Goal: Information Seeking & Learning: Find specific page/section

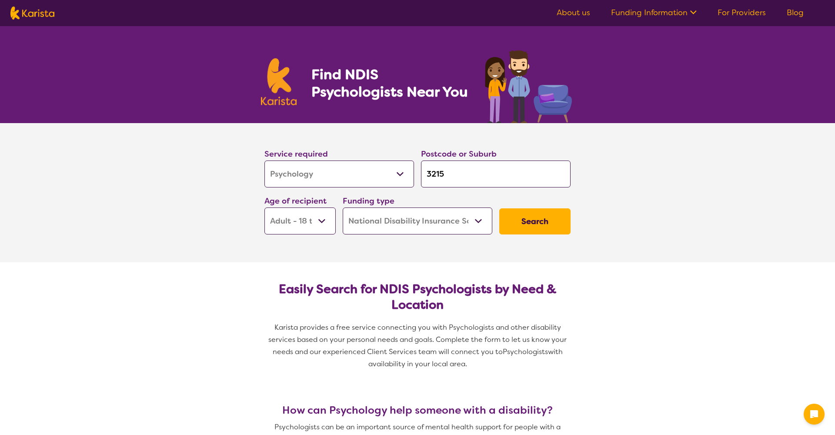
select select "Psychology"
select select "AD"
select select "NDIS"
select select "Psychology"
select select "AD"
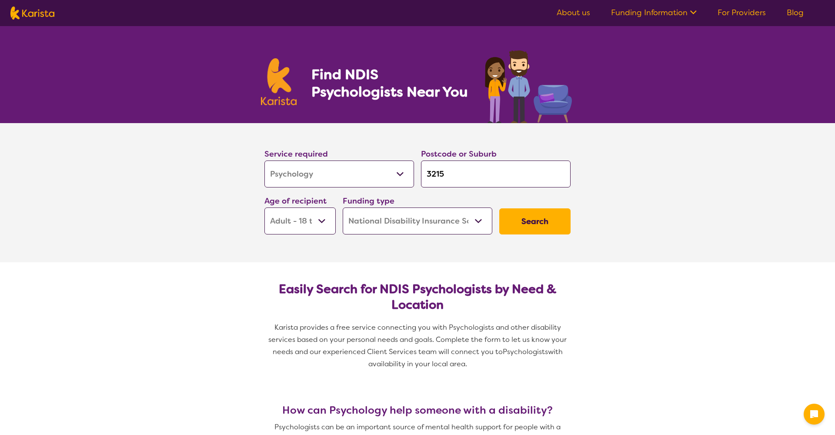
select select "NDIS"
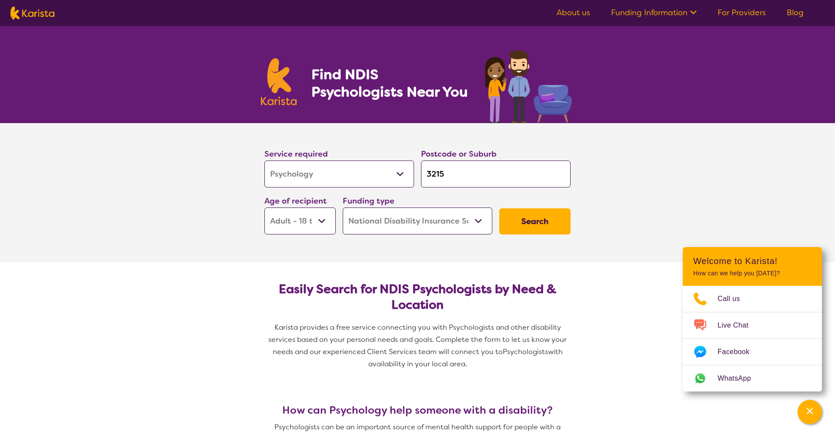
click at [461, 173] on input "3215" at bounding box center [496, 173] width 150 height 27
type input "321"
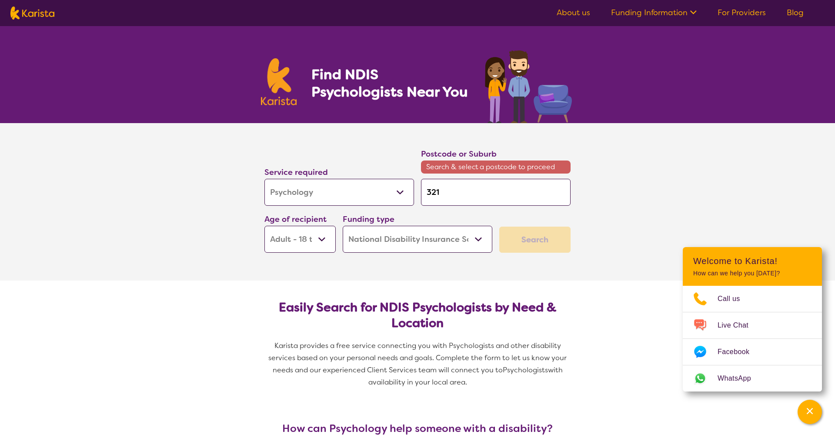
type input "32"
type input "3"
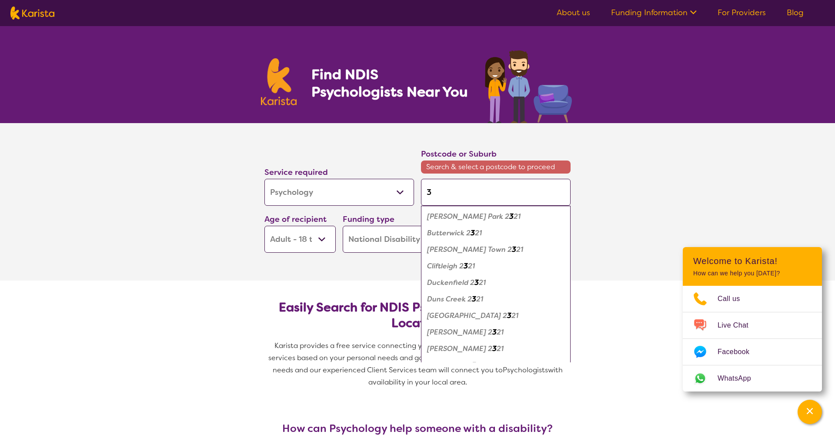
type input "32"
type input "321"
type input "3218"
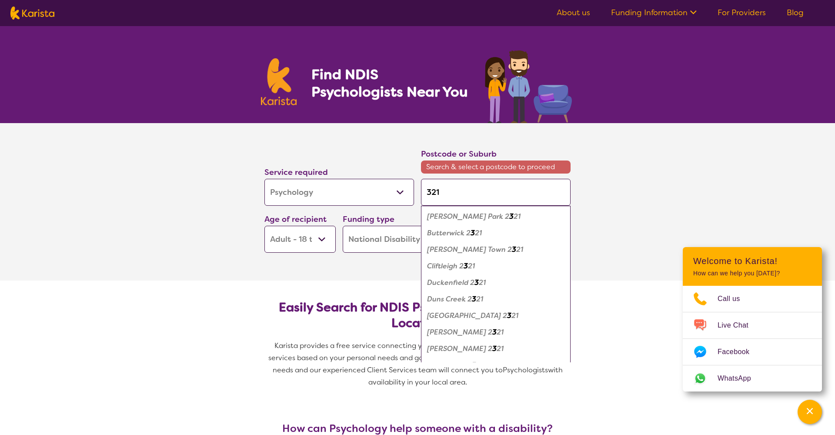
type input "3218"
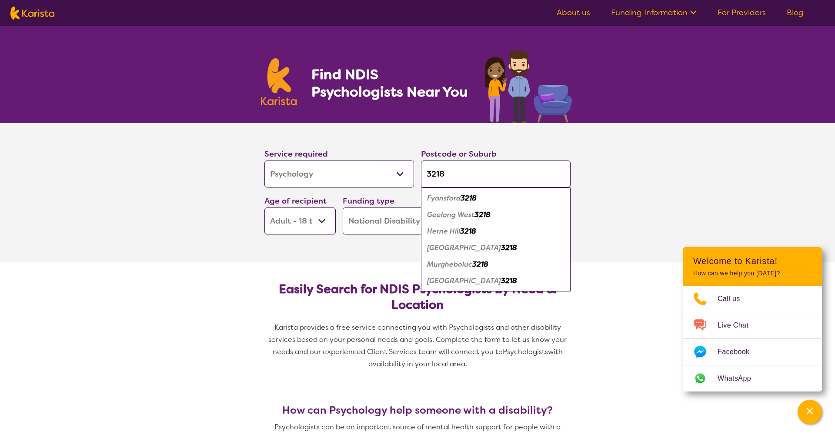
type input "3218"
click at [348, 254] on section "Service required Allied Health Assistant Assessment ([MEDICAL_DATA] or [MEDICAL…" at bounding box center [418, 192] width 348 height 139
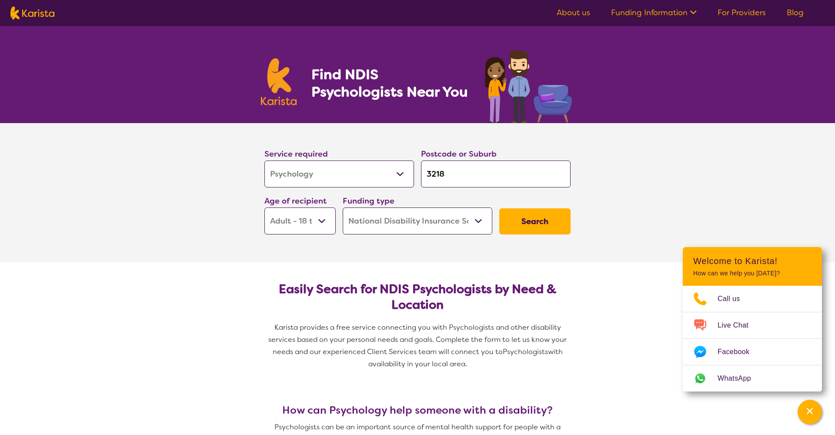
click at [520, 226] on button "Search" at bounding box center [534, 221] width 71 height 26
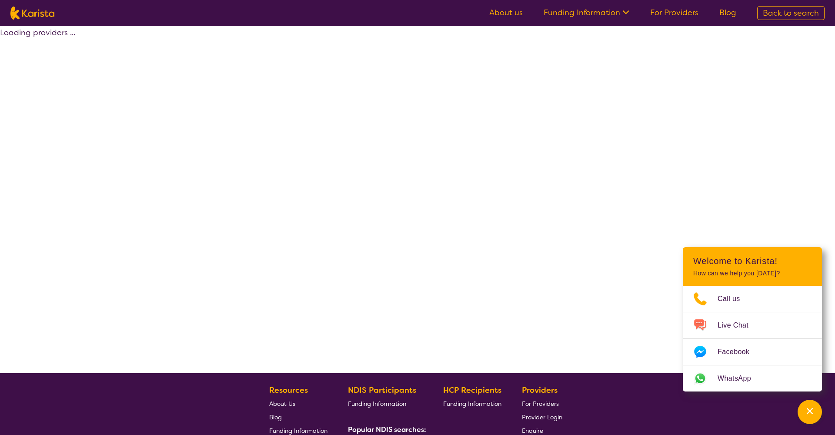
select select "by_score"
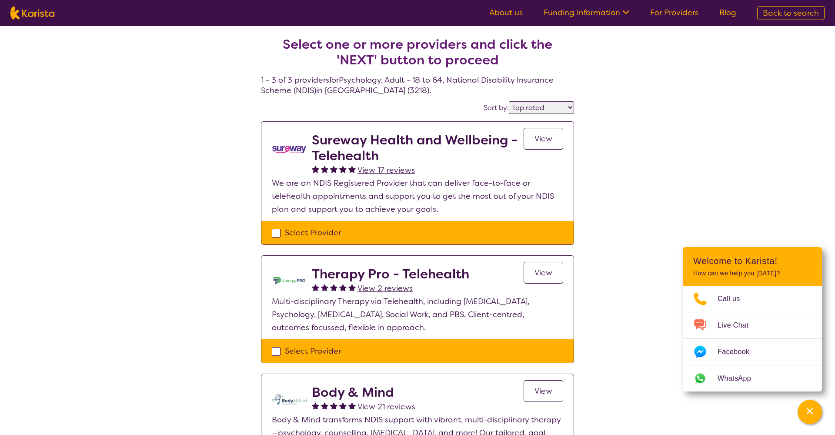
select select "Psychology"
select select "AD"
select select "NDIS"
select select "Psychology"
select select "AD"
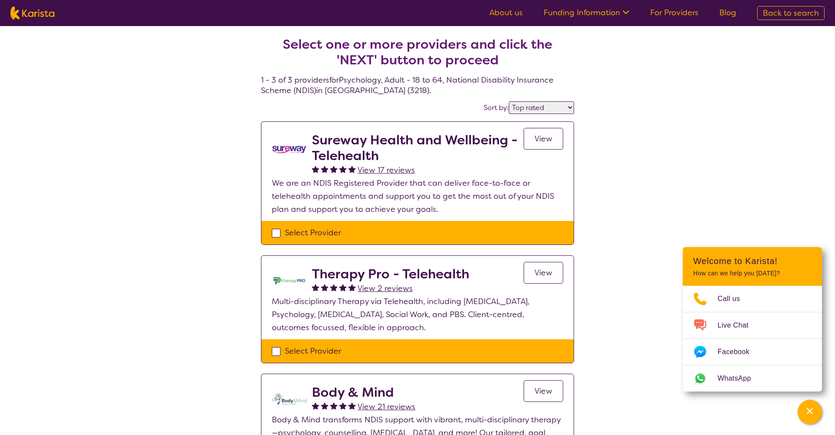
select select "NDIS"
